Goal: Information Seeking & Learning: Find contact information

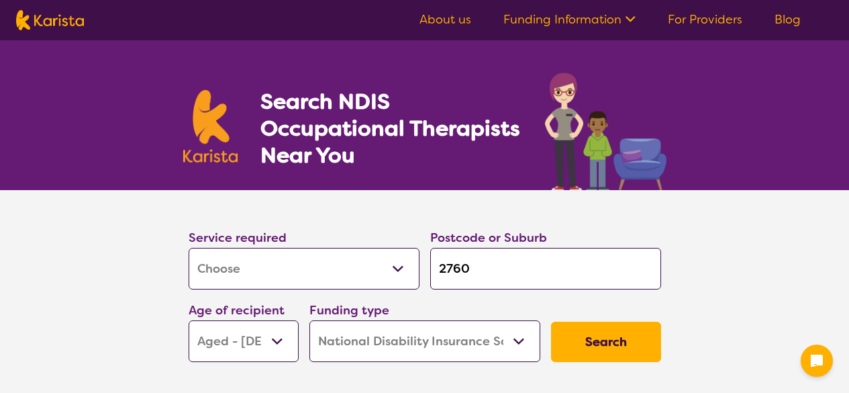
select select "[MEDICAL_DATA]"
select select "AG"
select select "NDIS"
select select "[MEDICAL_DATA]"
select select "AG"
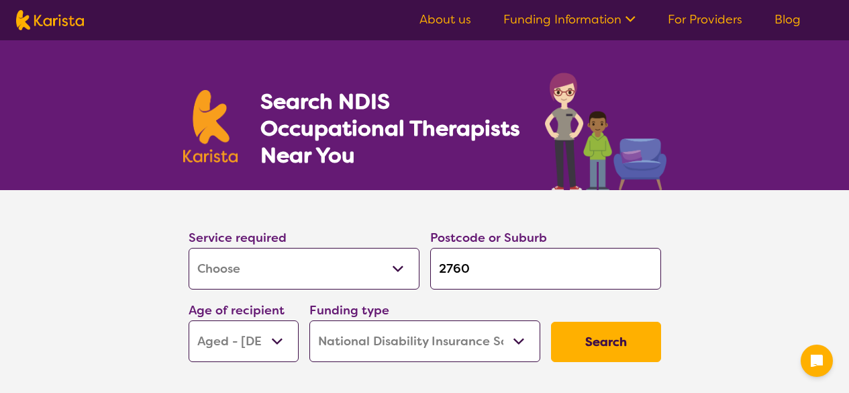
select select "NDIS"
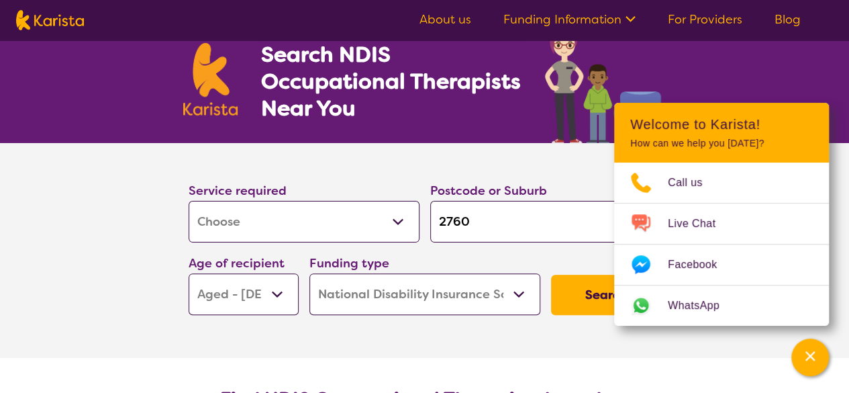
scroll to position [67, 0]
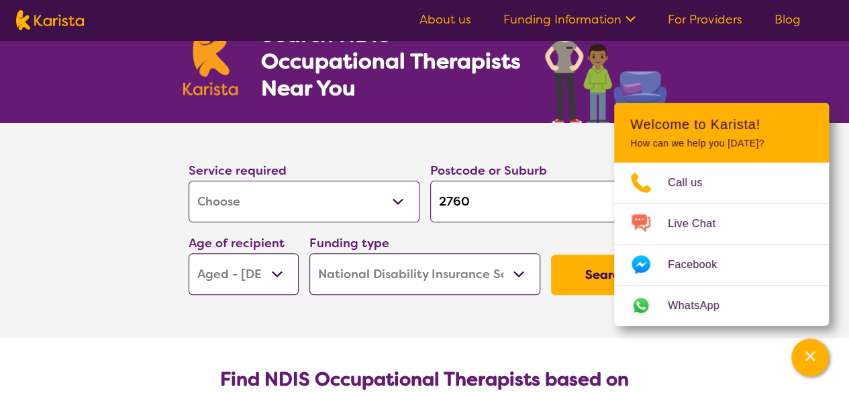
click at [278, 270] on select "Early Childhood - 0 to 9 Child - 10 to 11 Adolescent - 12 to 17 Adult - 18 to 6…" at bounding box center [244, 274] width 110 height 42
select select "AD"
click at [189, 253] on select "Early Childhood - 0 to 9 Child - 10 to 11 Adolescent - 12 to 17 Adult - 18 to 6…" at bounding box center [244, 274] width 110 height 42
select select "AD"
click at [589, 275] on button "Search" at bounding box center [606, 274] width 110 height 40
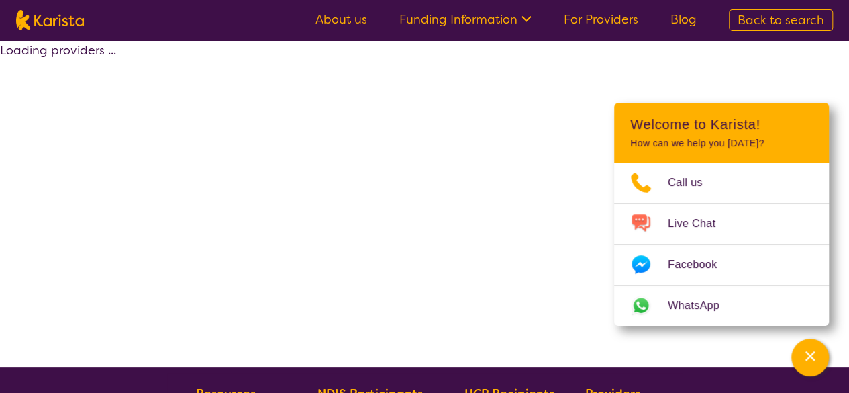
select select "by_score"
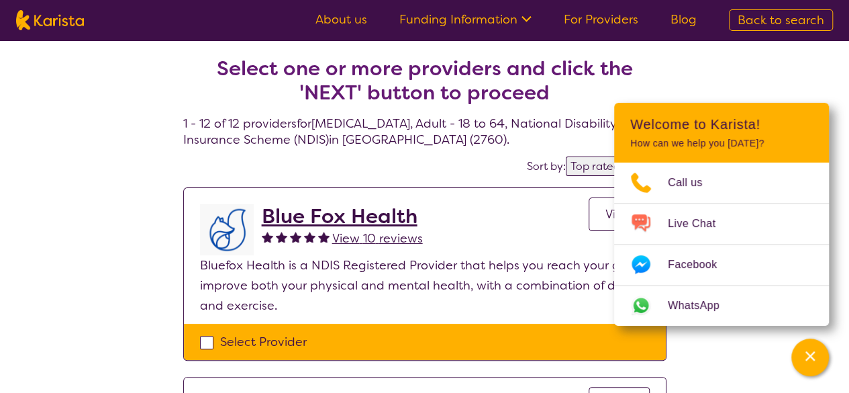
select select "[MEDICAL_DATA]"
select select "AD"
select select "NDIS"
select select "[MEDICAL_DATA]"
select select "AD"
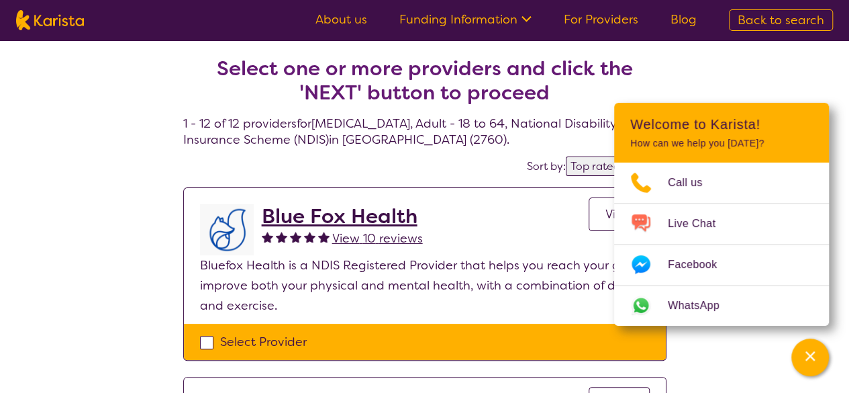
select select "NDIS"
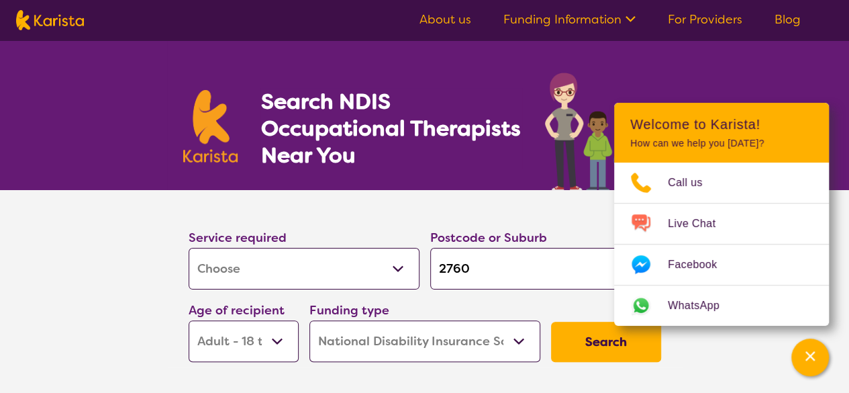
click at [481, 262] on input "2760" at bounding box center [545, 269] width 231 height 42
type input "276"
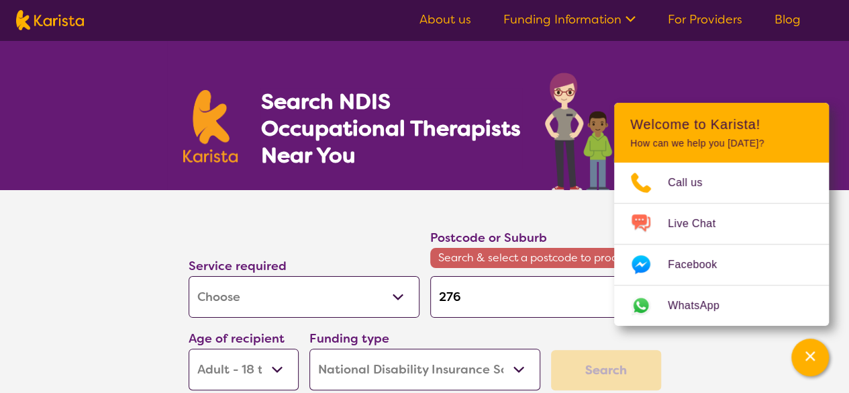
type input "27"
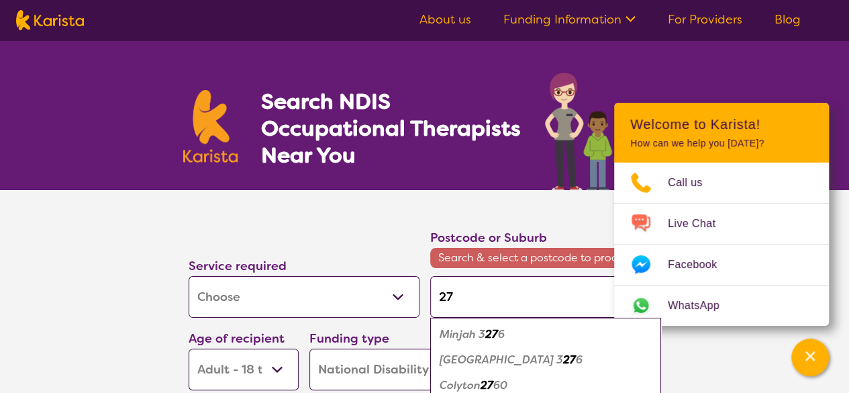
type input "2"
type input "21"
type input "216"
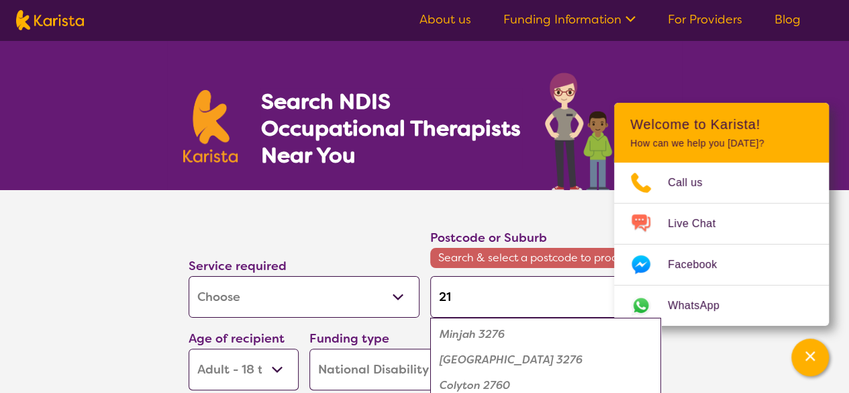
type input "216"
type input "2164"
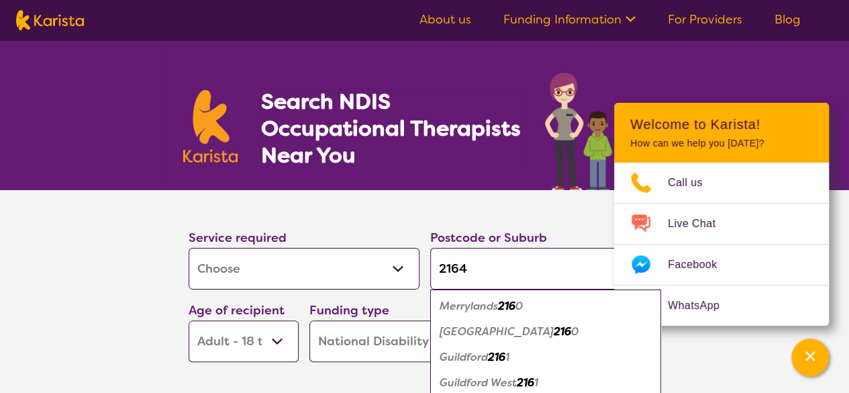
click button "Search" at bounding box center [606, 341] width 110 height 40
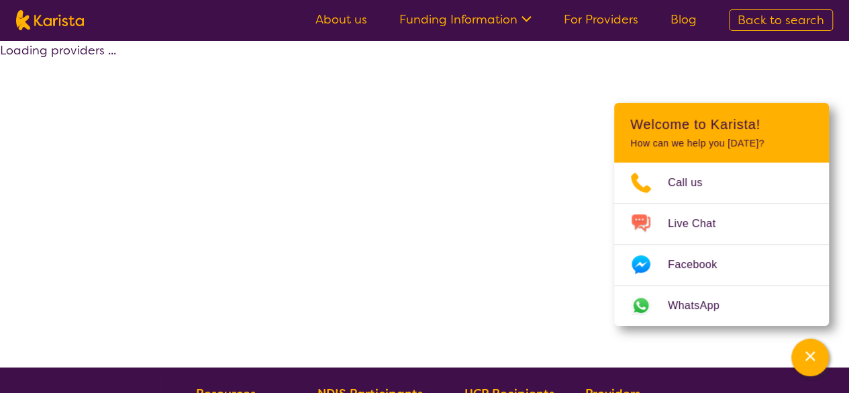
select select "by_score"
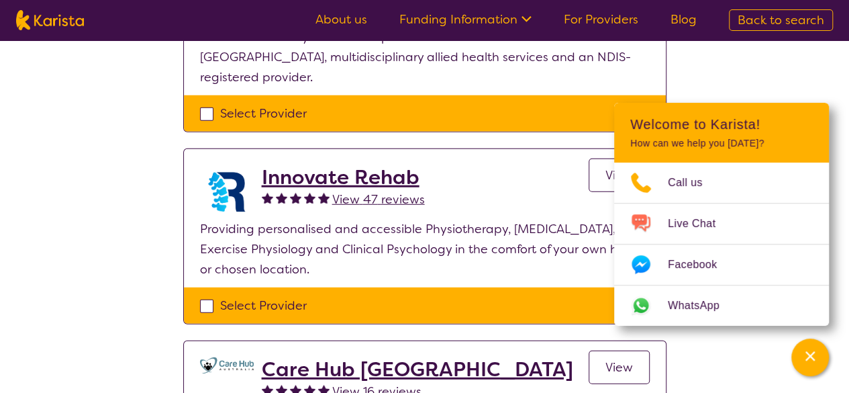
scroll to position [1678, 0]
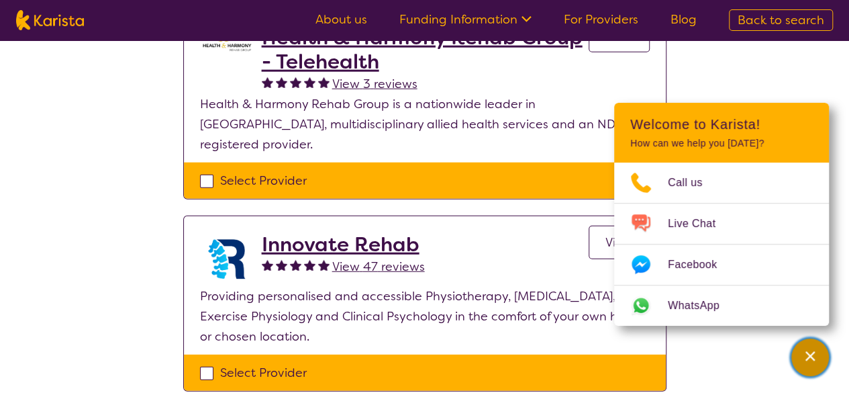
click at [817, 355] on div "Channel Menu" at bounding box center [810, 357] width 27 height 30
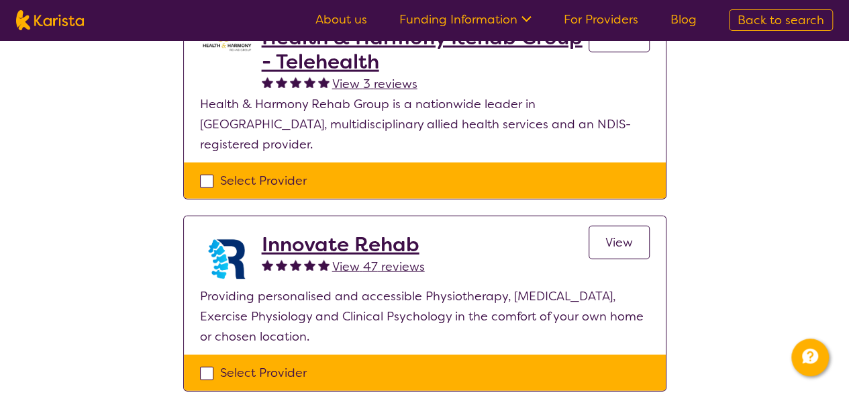
click at [342, 232] on h2 "Innovate Rehab" at bounding box center [343, 244] width 163 height 24
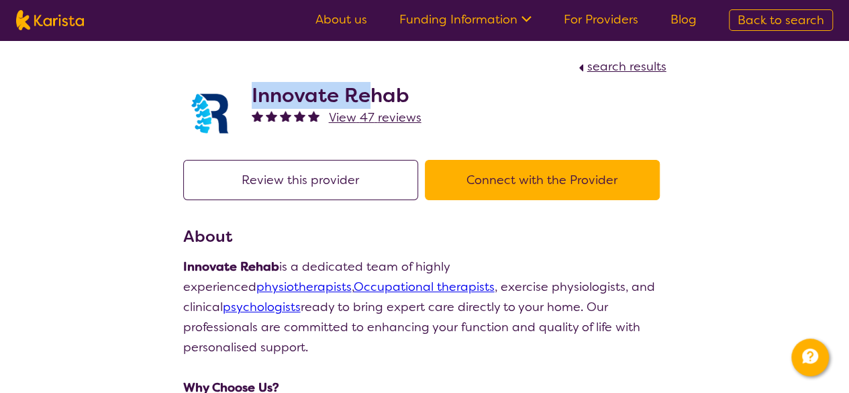
drag, startPoint x: 254, startPoint y: 95, endPoint x: 371, endPoint y: 95, distance: 117.4
click at [371, 95] on h2 "Innovate Rehab" at bounding box center [337, 95] width 170 height 24
click at [341, 26] on link "About us" at bounding box center [341, 19] width 52 height 16
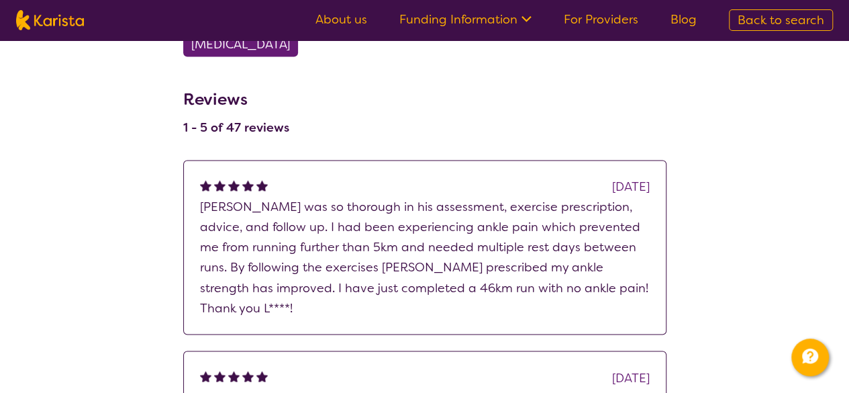
scroll to position [1007, 0]
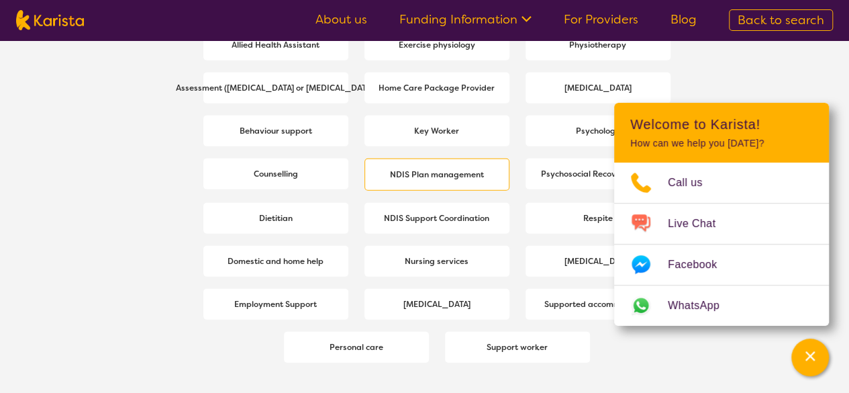
scroll to position [1745, 0]
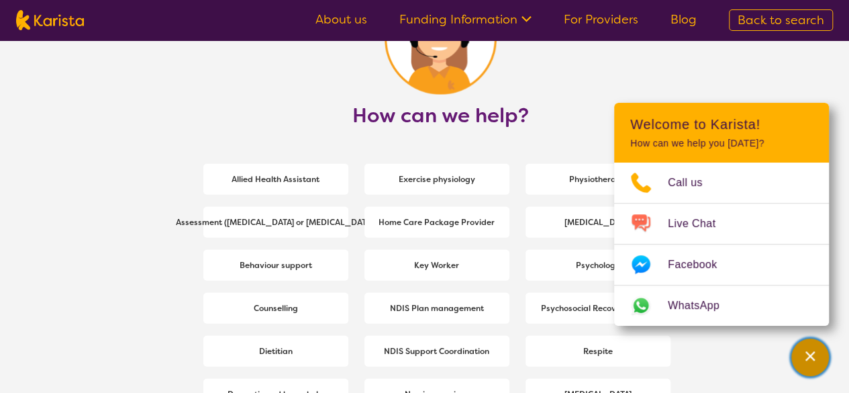
click at [806, 363] on div "Channel Menu" at bounding box center [810, 357] width 27 height 30
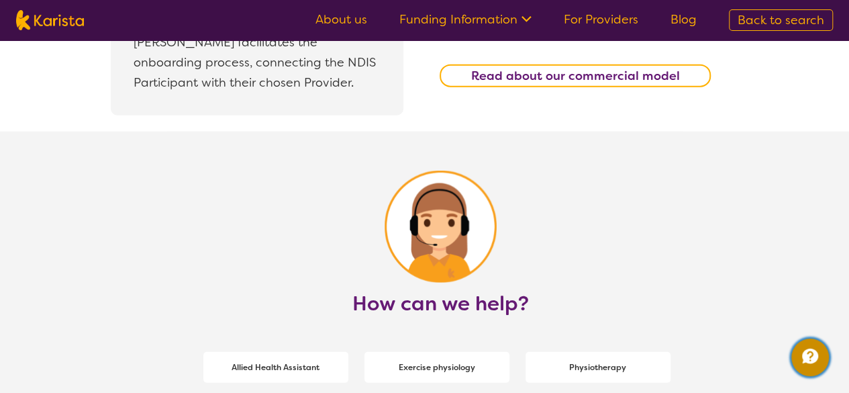
scroll to position [1543, 0]
